Goal: Task Accomplishment & Management: Manage account settings

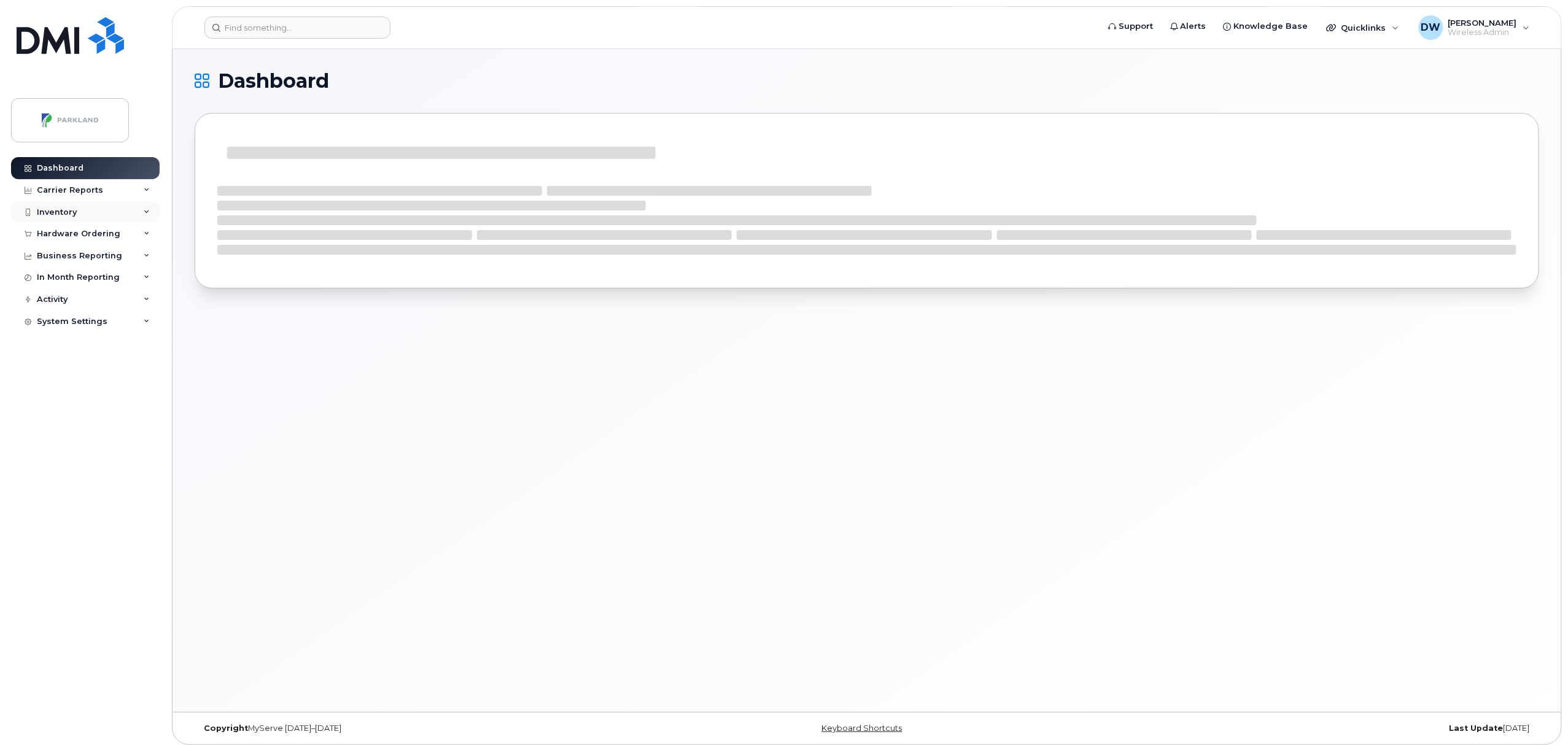
click at [88, 212] on div "Inventory" at bounding box center [85, 212] width 148 height 22
click at [88, 234] on div "Mobility Devices" at bounding box center [77, 234] width 70 height 11
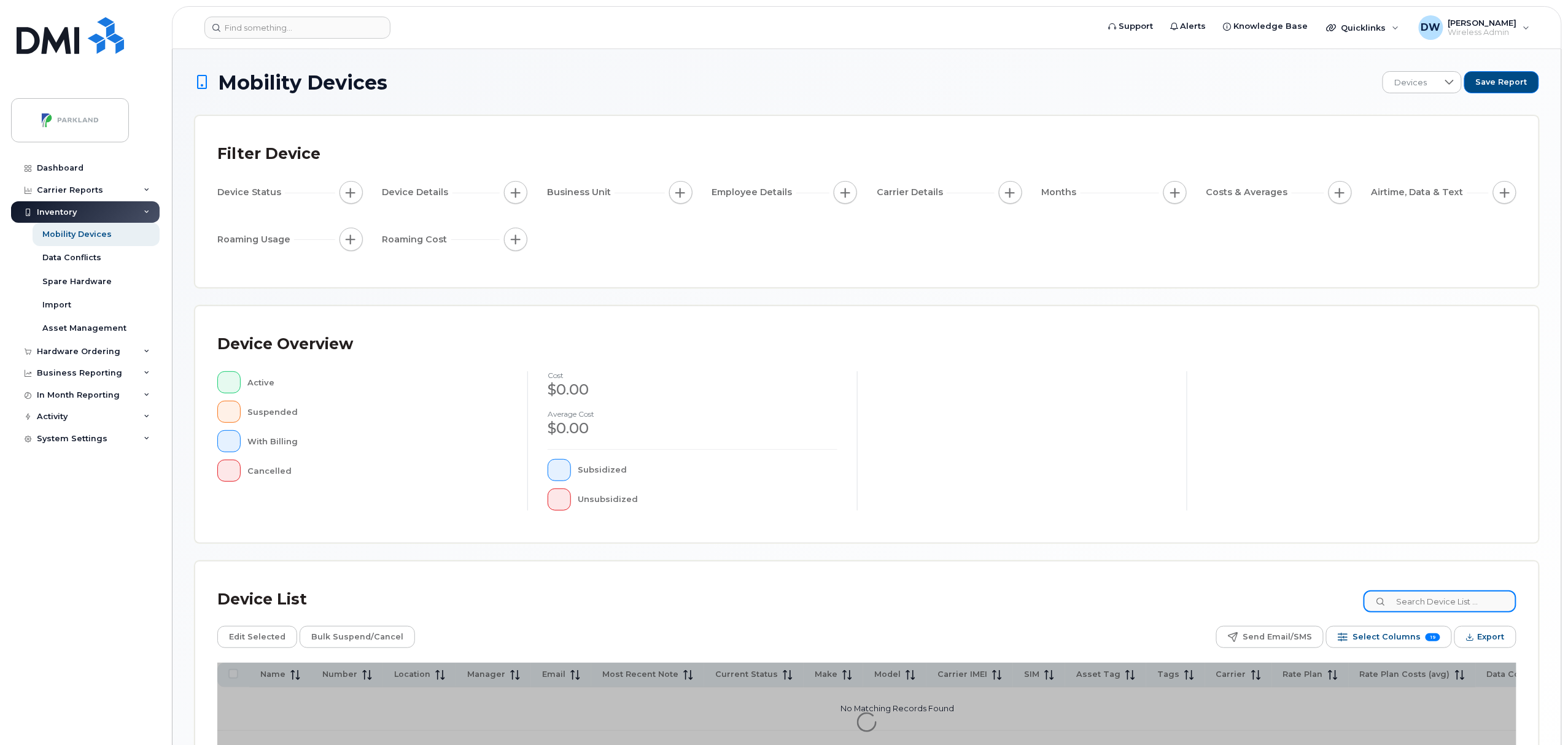
click at [1446, 602] on input at bounding box center [1440, 601] width 153 height 22
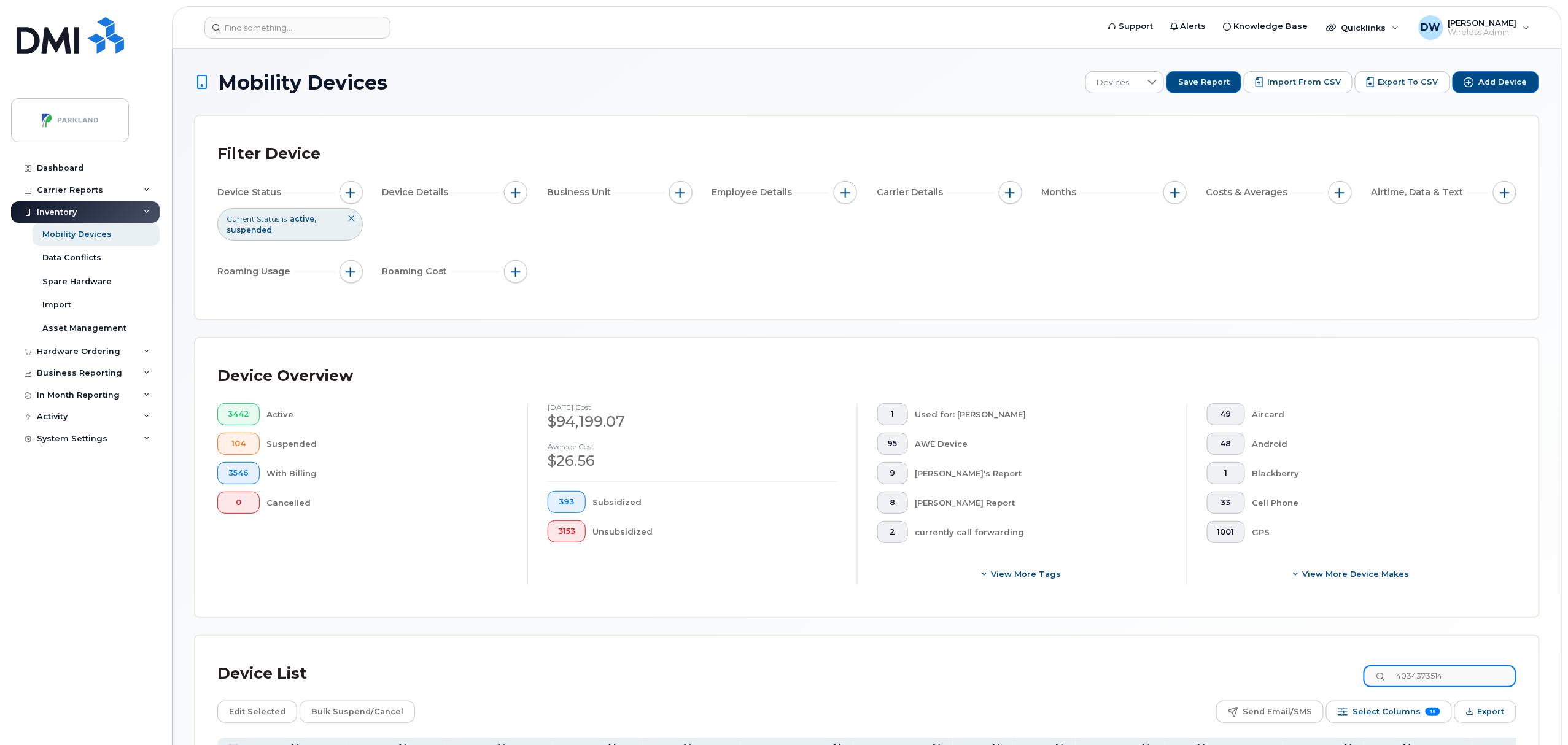
type input "4034373514"
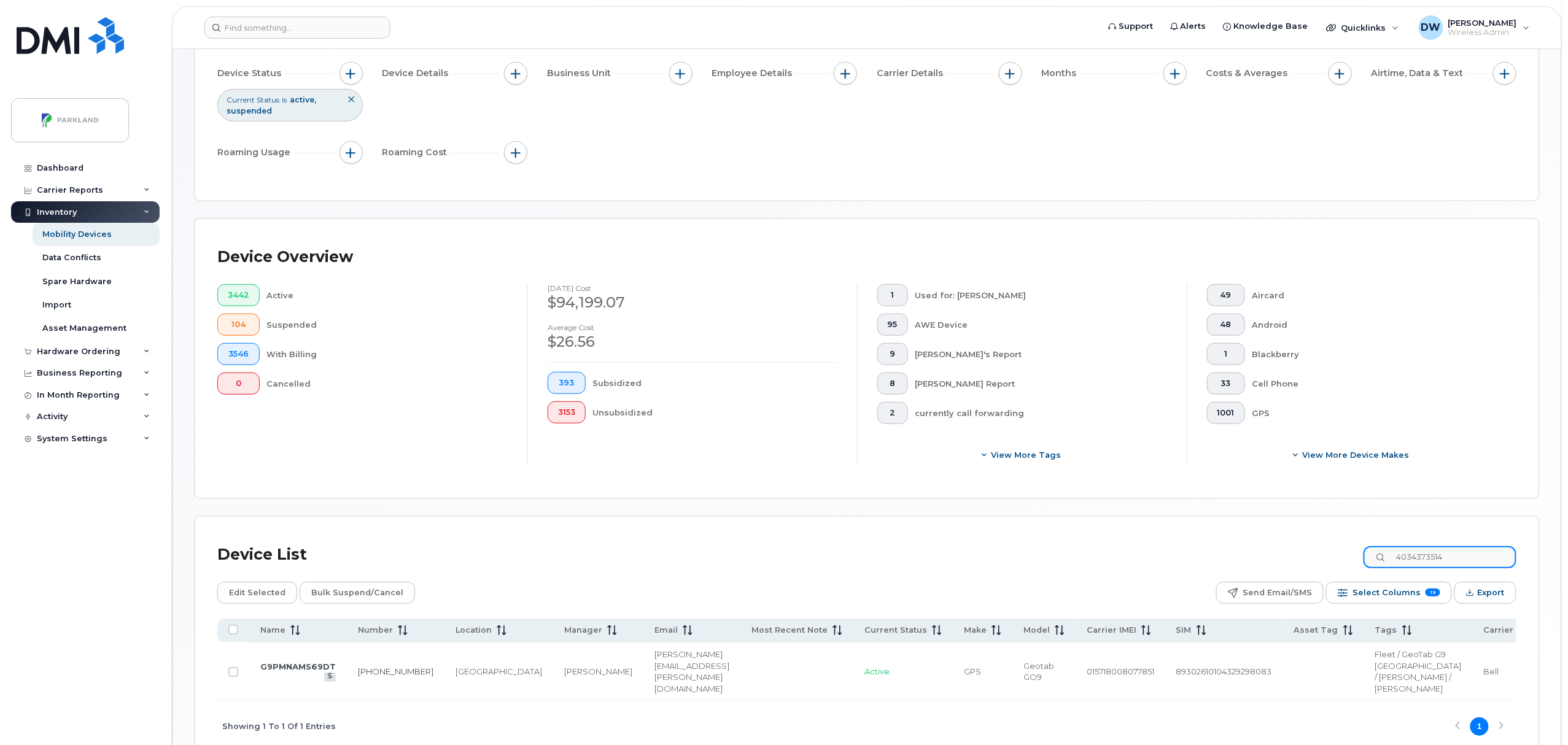
scroll to position [121, 0]
click at [374, 674] on link "403-437-3514" at bounding box center [395, 670] width 75 height 10
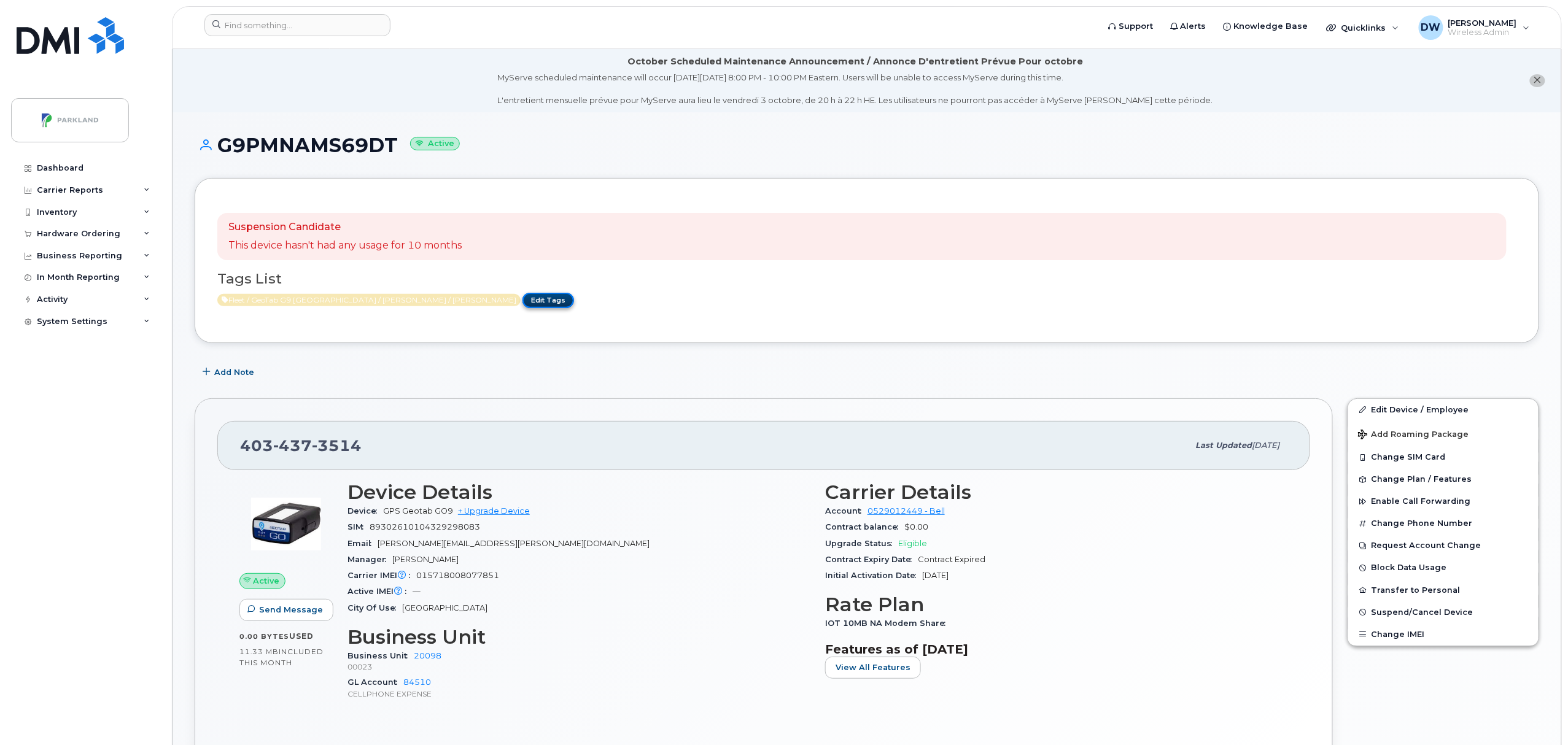
click at [522, 301] on link "Edit Tags" at bounding box center [548, 300] width 52 height 15
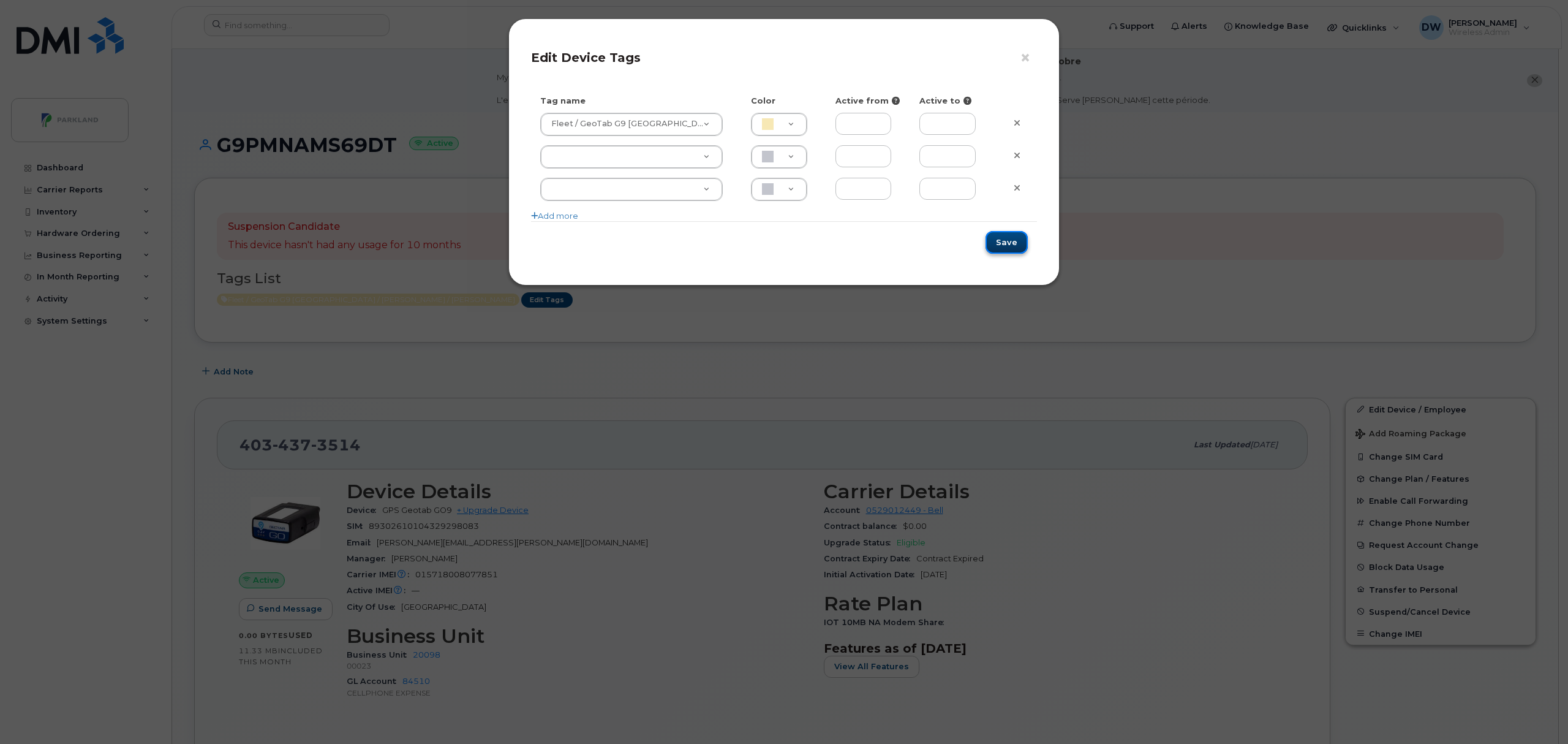
click at [1010, 246] on button "Save" at bounding box center [1006, 242] width 42 height 23
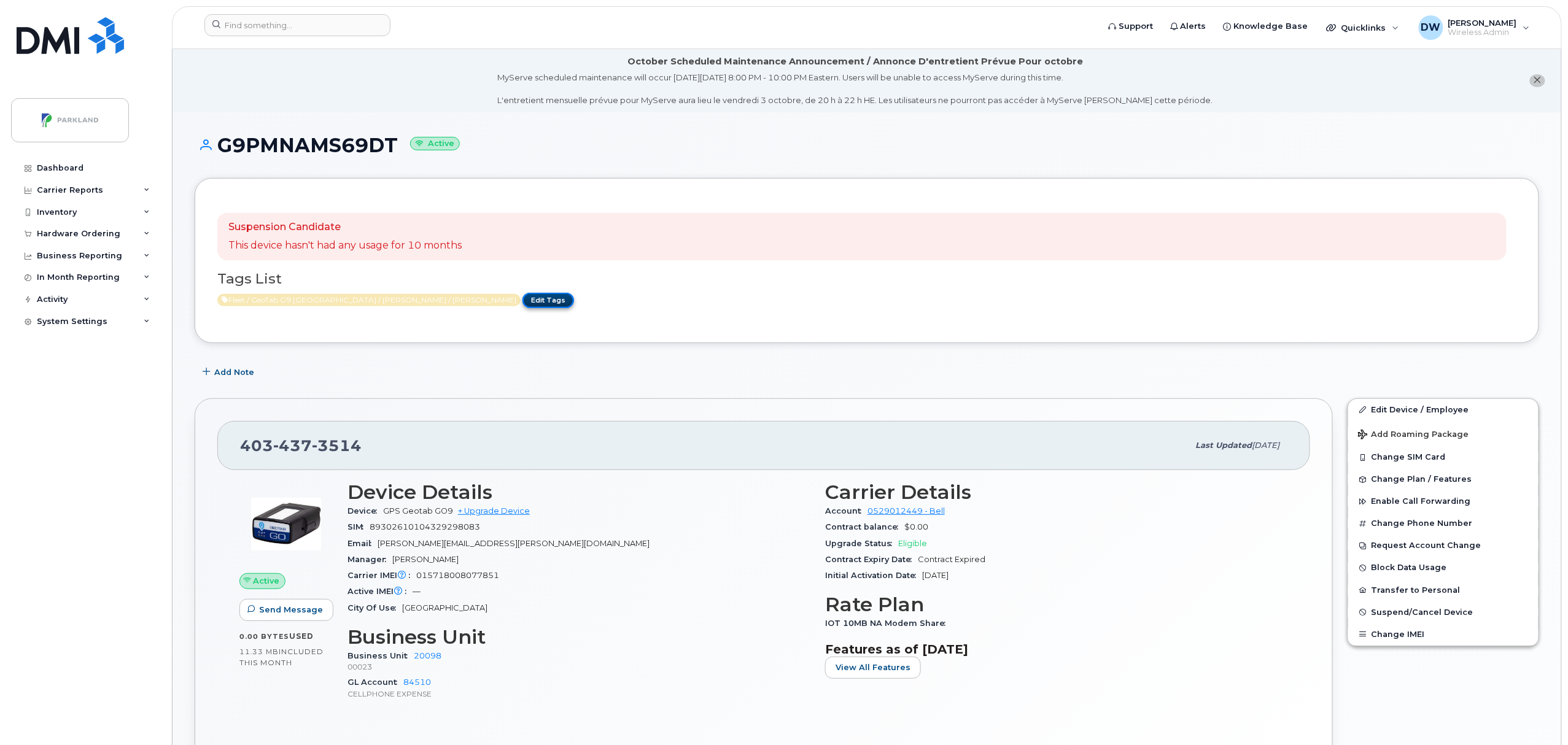
click at [522, 298] on link "Edit Tags" at bounding box center [548, 300] width 52 height 15
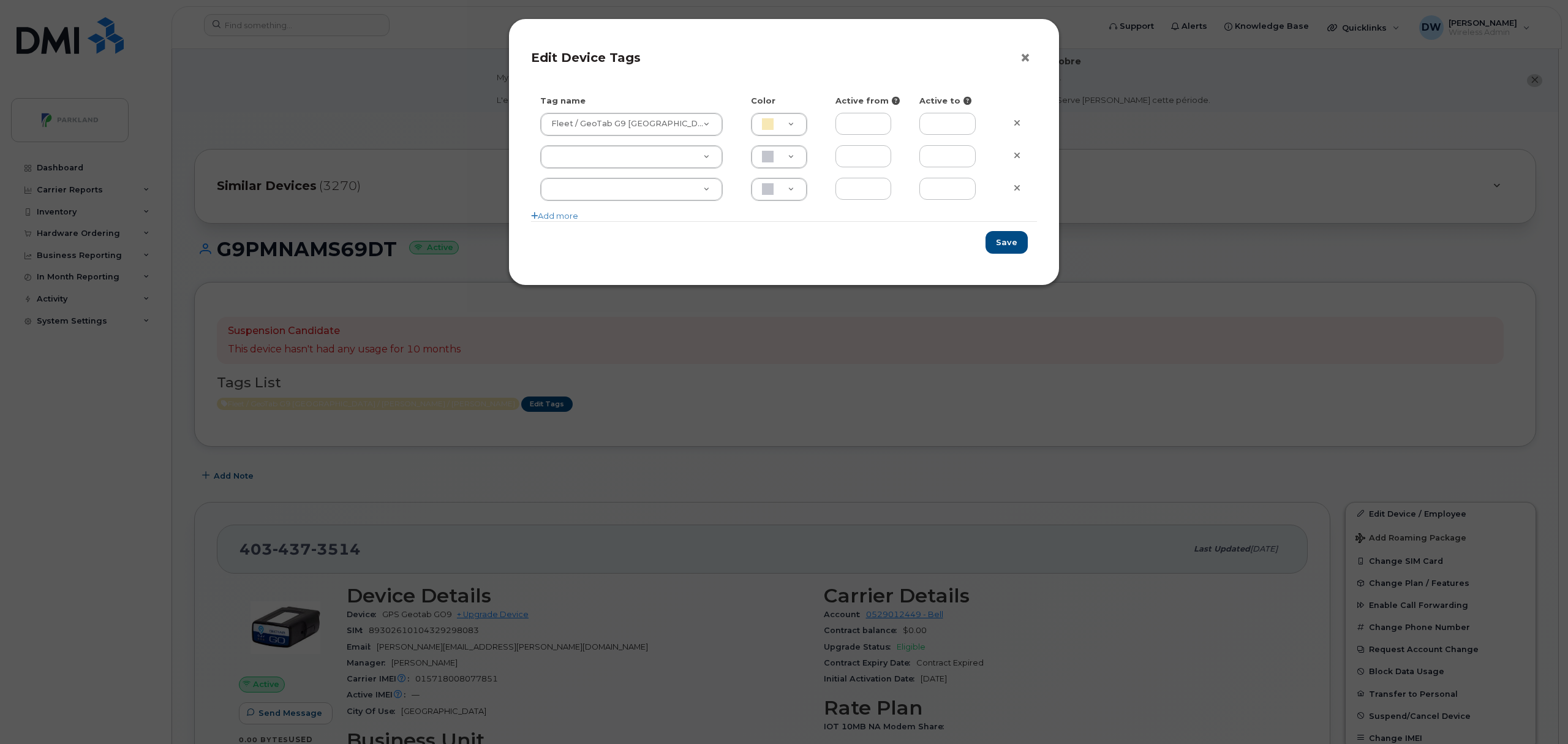
click at [1022, 57] on button "×" at bounding box center [1028, 58] width 17 height 19
